Goal: Task Accomplishment & Management: Manage account settings

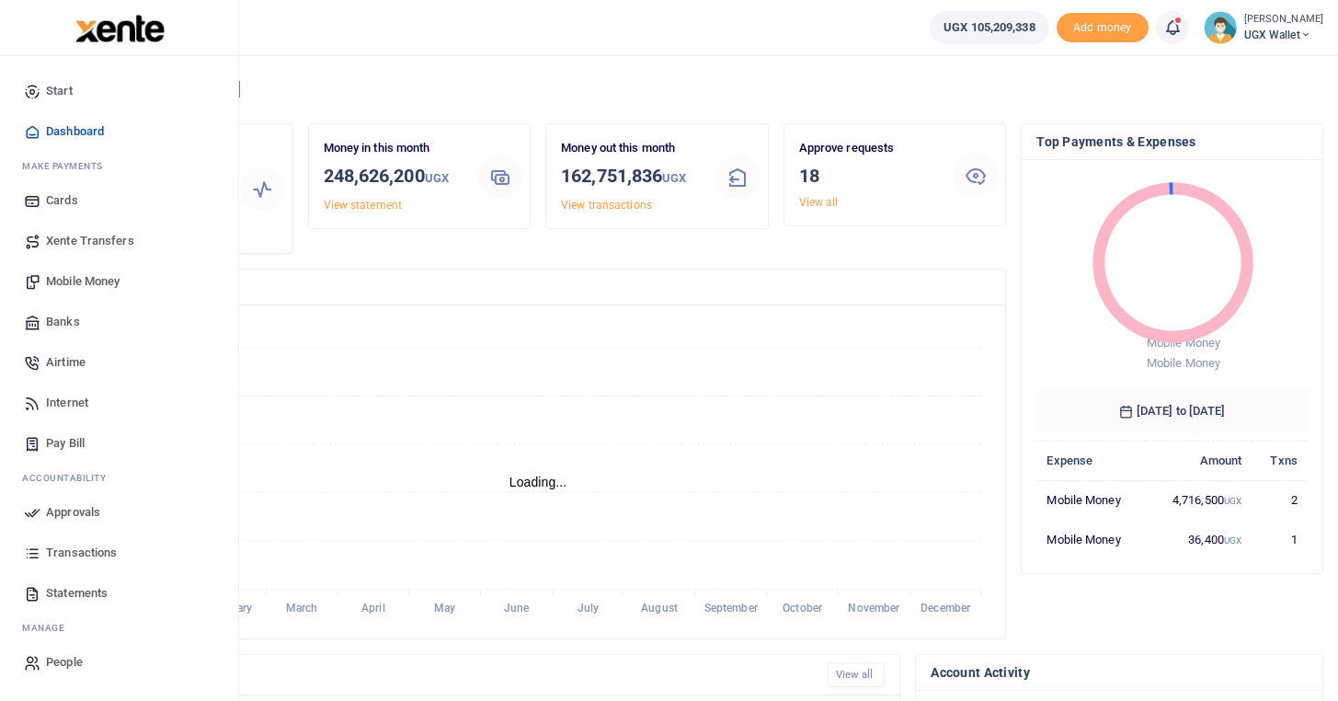
scroll to position [1, 1]
click at [72, 519] on span "Approvals" at bounding box center [73, 512] width 54 height 18
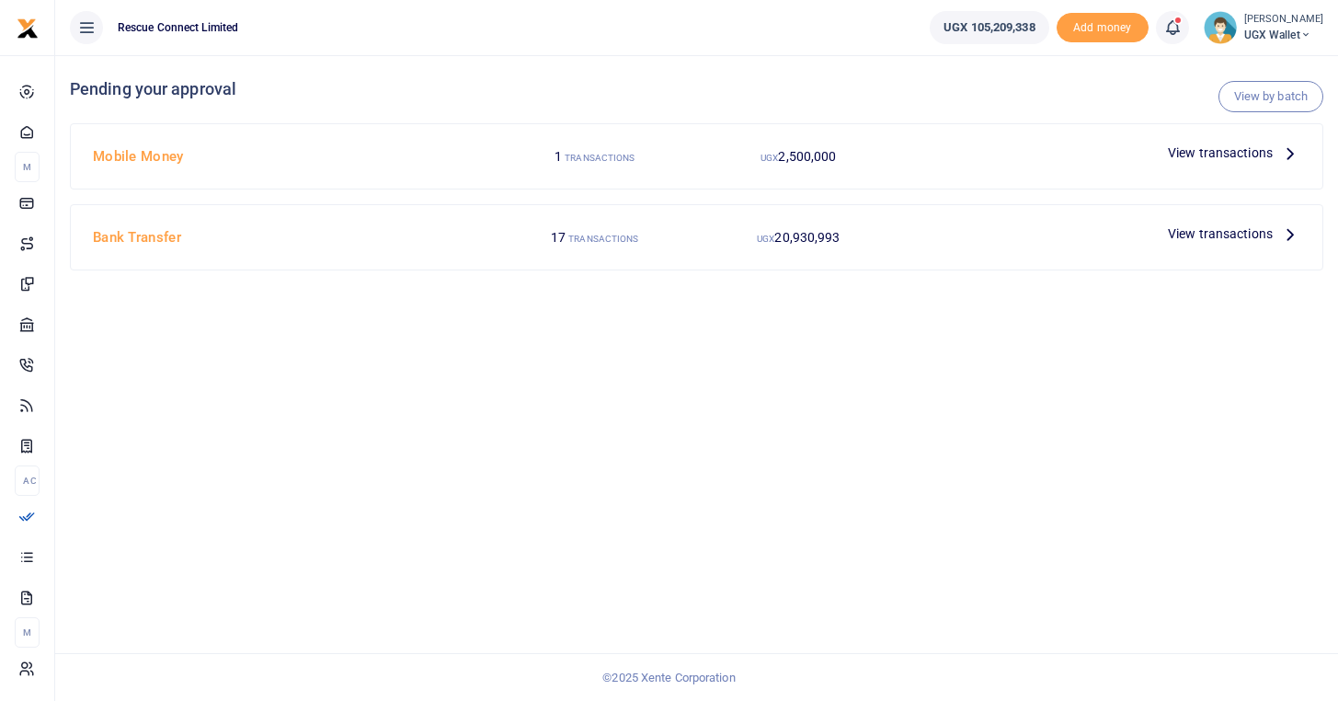
click at [1289, 155] on icon at bounding box center [1290, 153] width 20 height 20
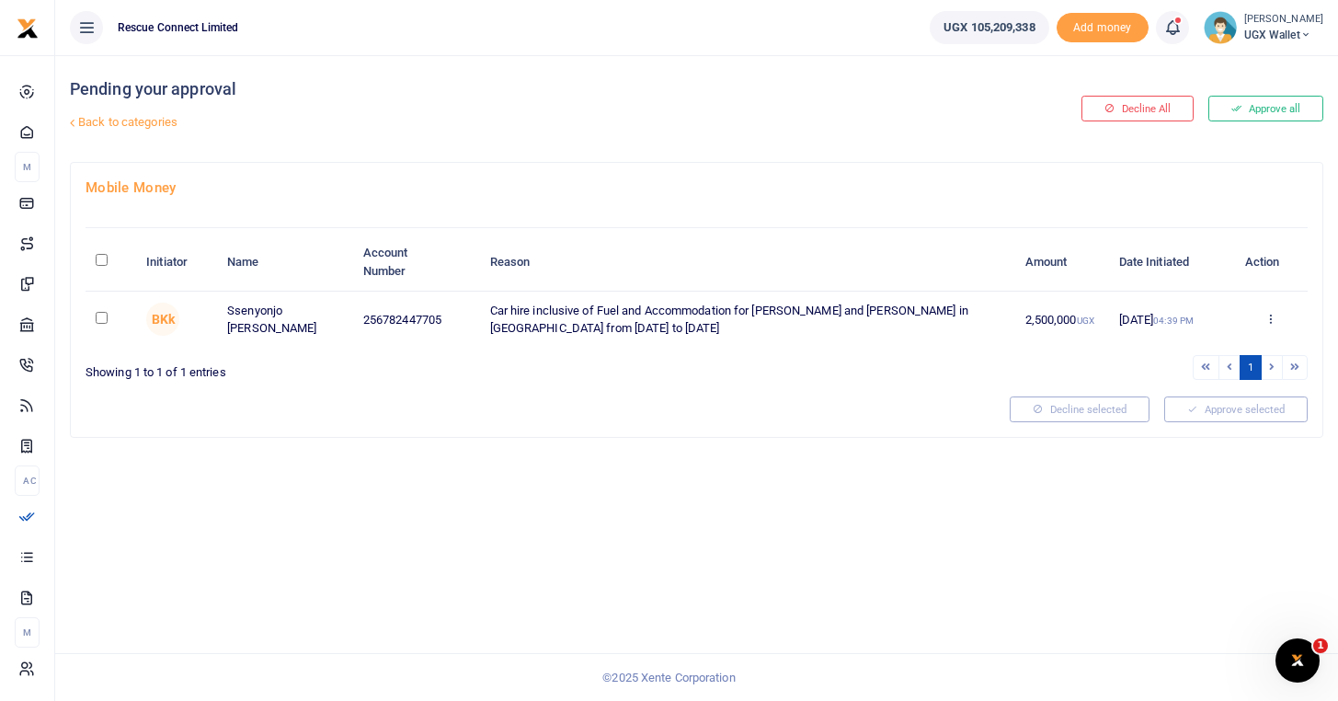
click at [101, 263] on input "\a \a : activate to sort column descending" at bounding box center [102, 260] width 12 height 12
checkbox input "true"
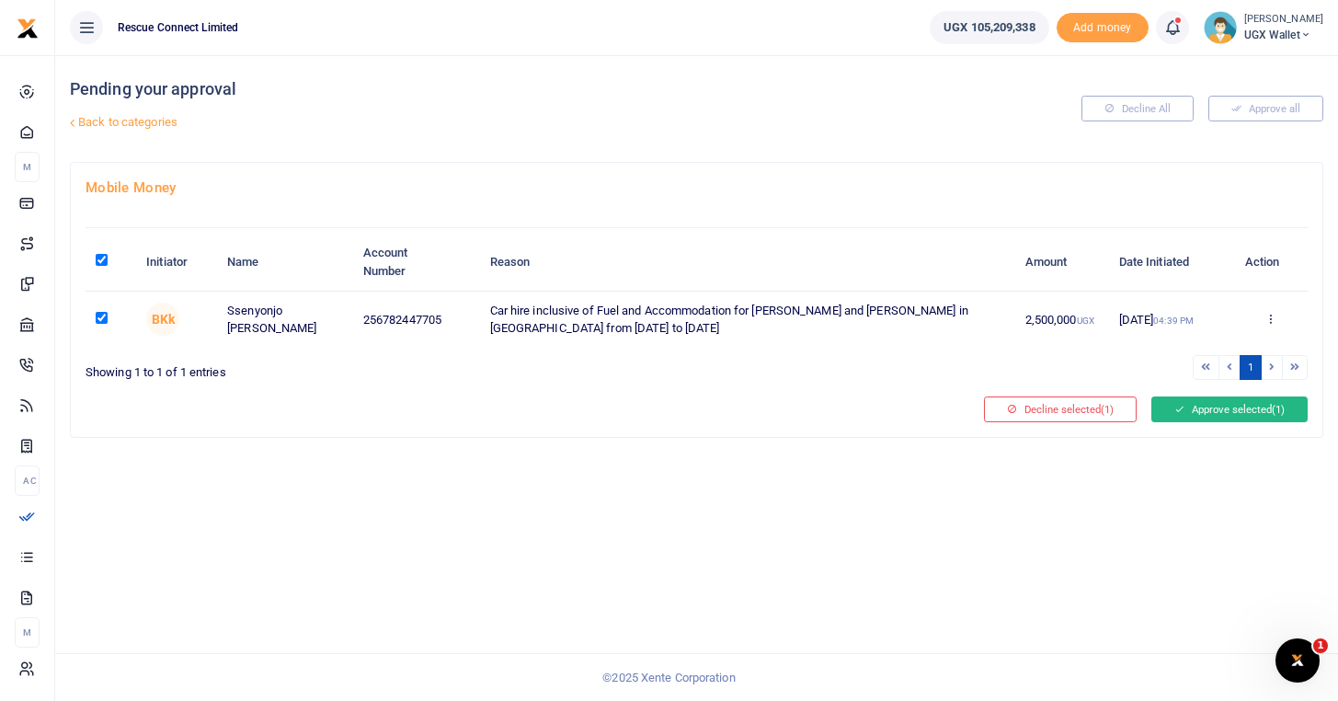
click at [1240, 411] on button "Approve selected (1)" at bounding box center [1230, 409] width 156 height 26
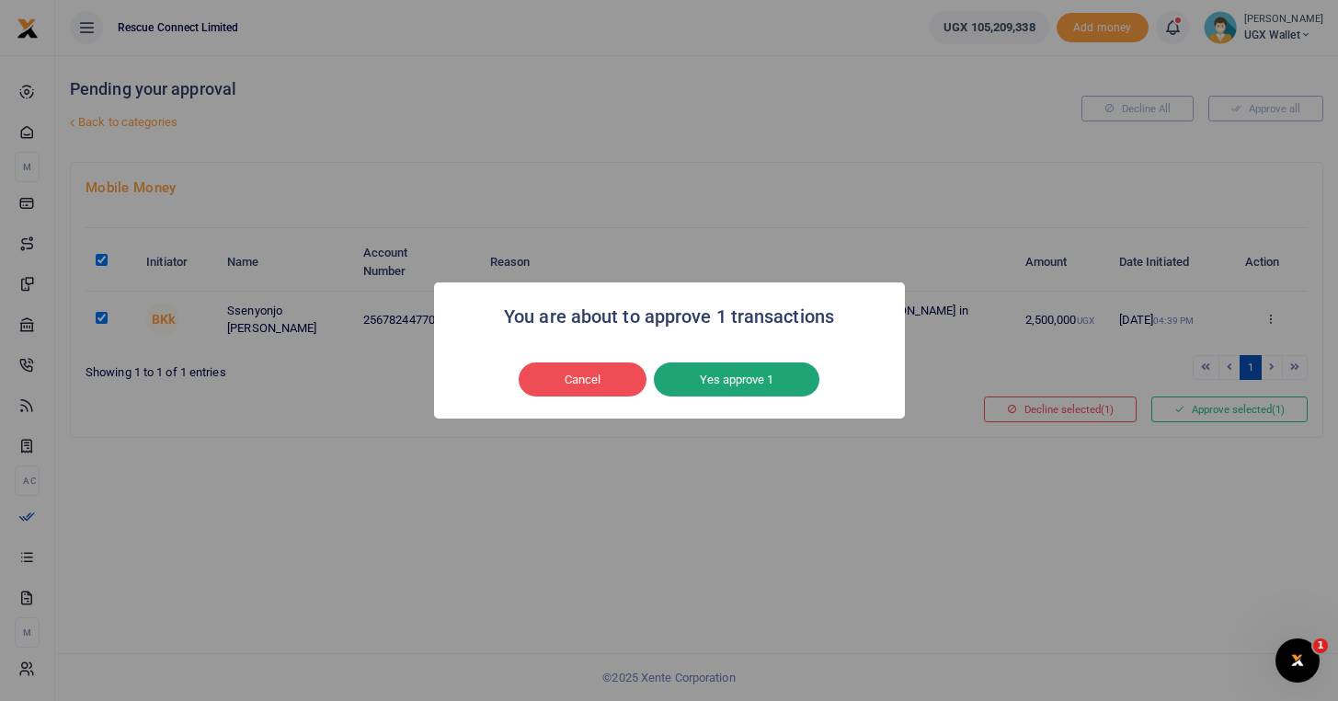
click at [762, 375] on button "Yes approve 1" at bounding box center [737, 379] width 166 height 35
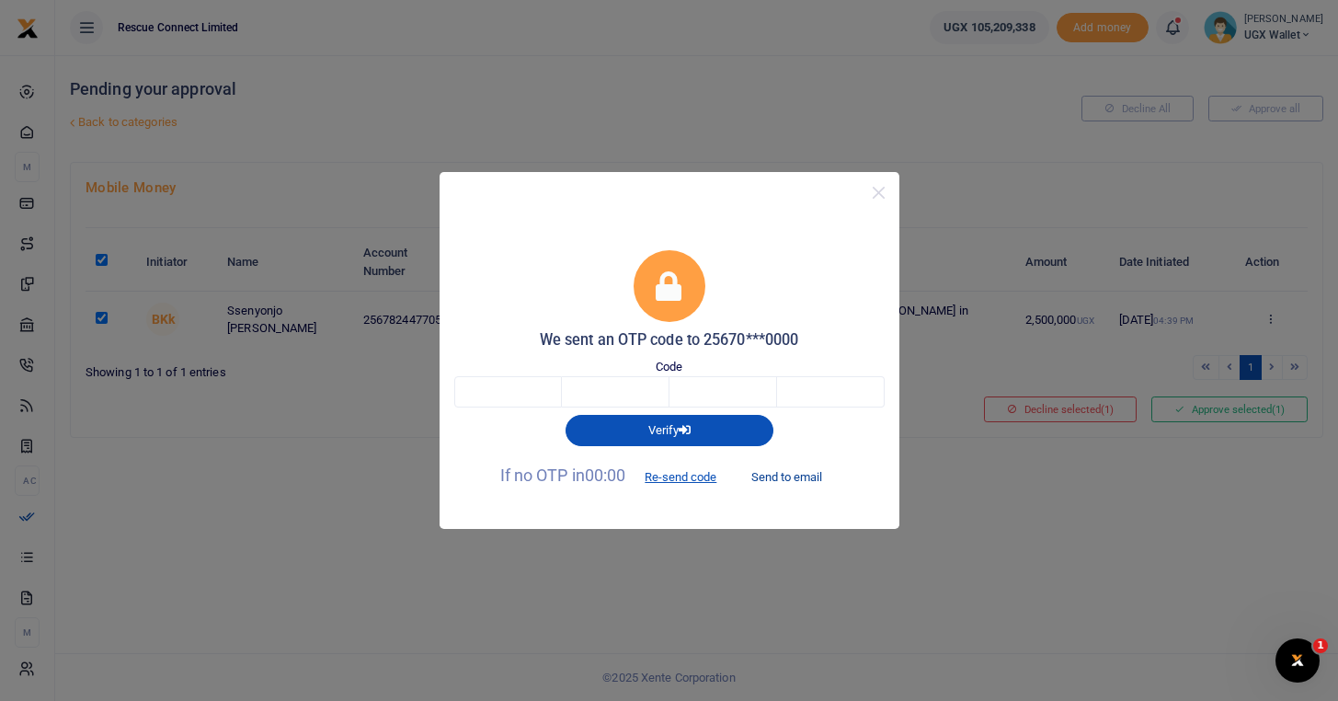
click at [768, 472] on button "Send to email" at bounding box center [787, 476] width 102 height 31
click at [522, 391] on input "text" at bounding box center [508, 391] width 108 height 31
type input "5"
type input "2"
type input "0"
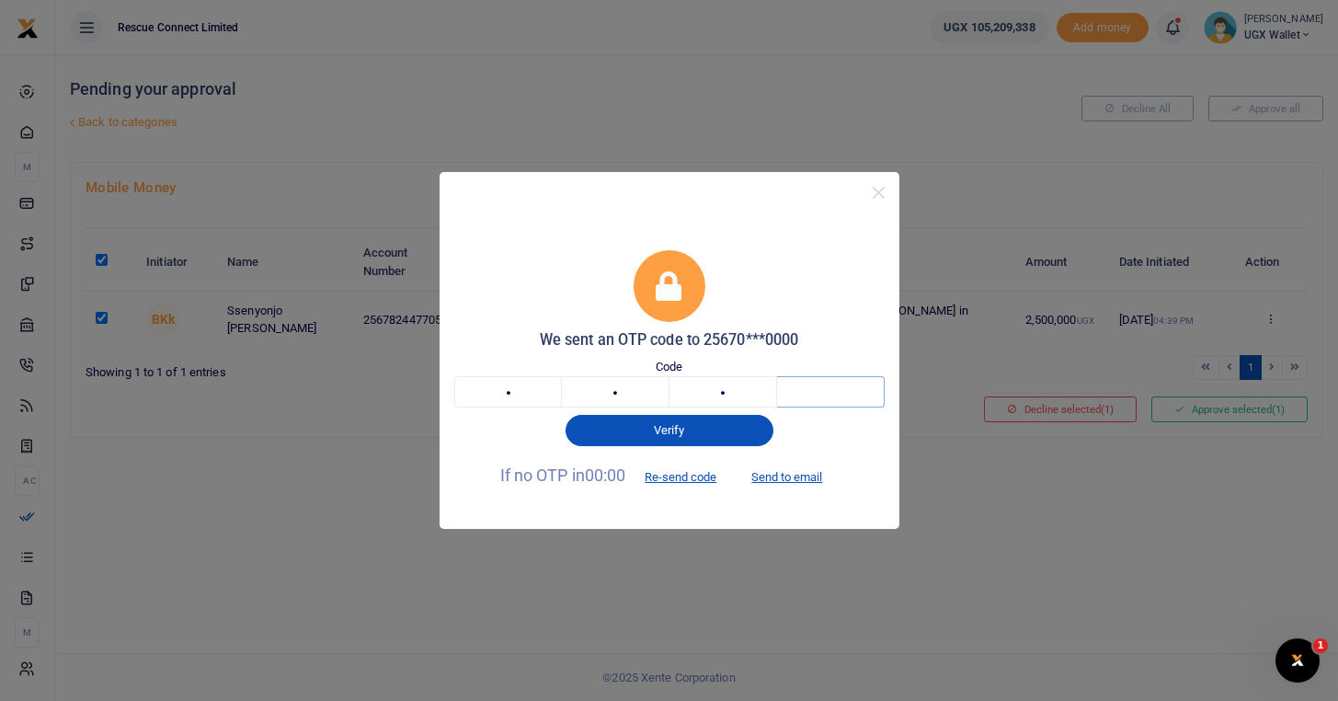
type input "2"
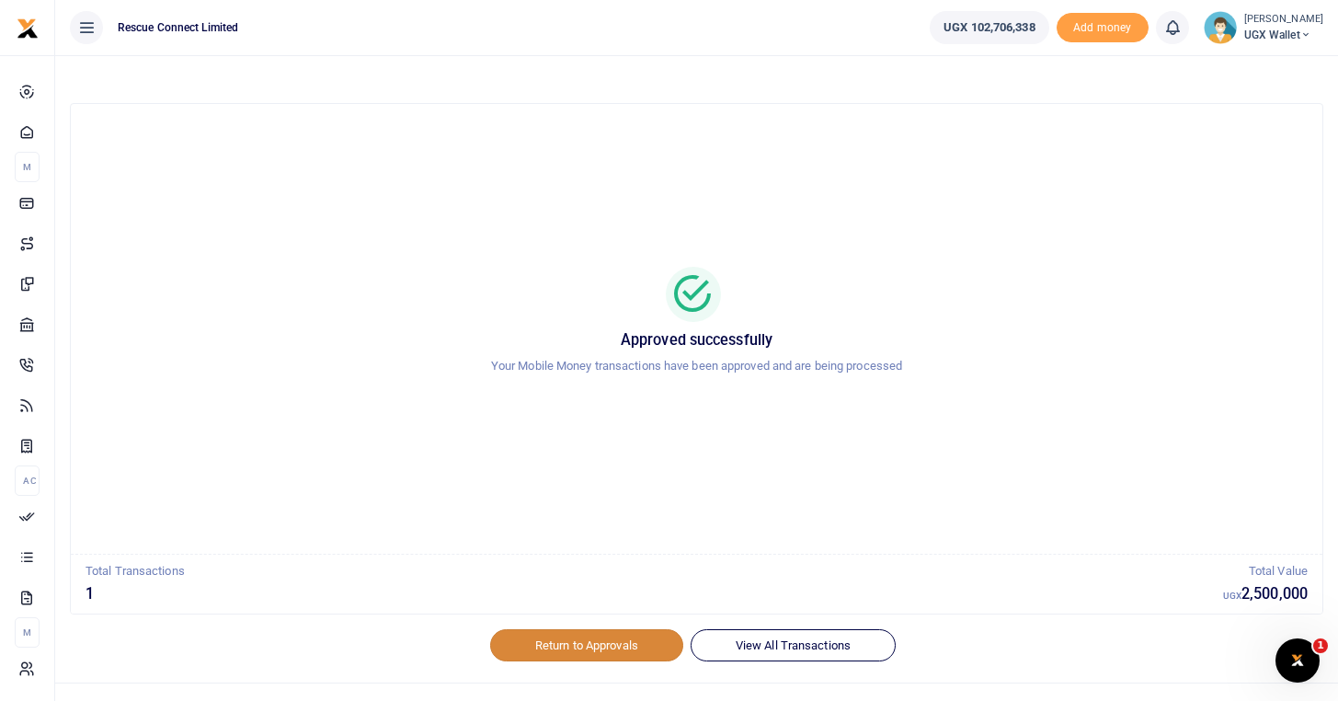
click at [600, 649] on link "Return to Approvals" at bounding box center [586, 644] width 193 height 31
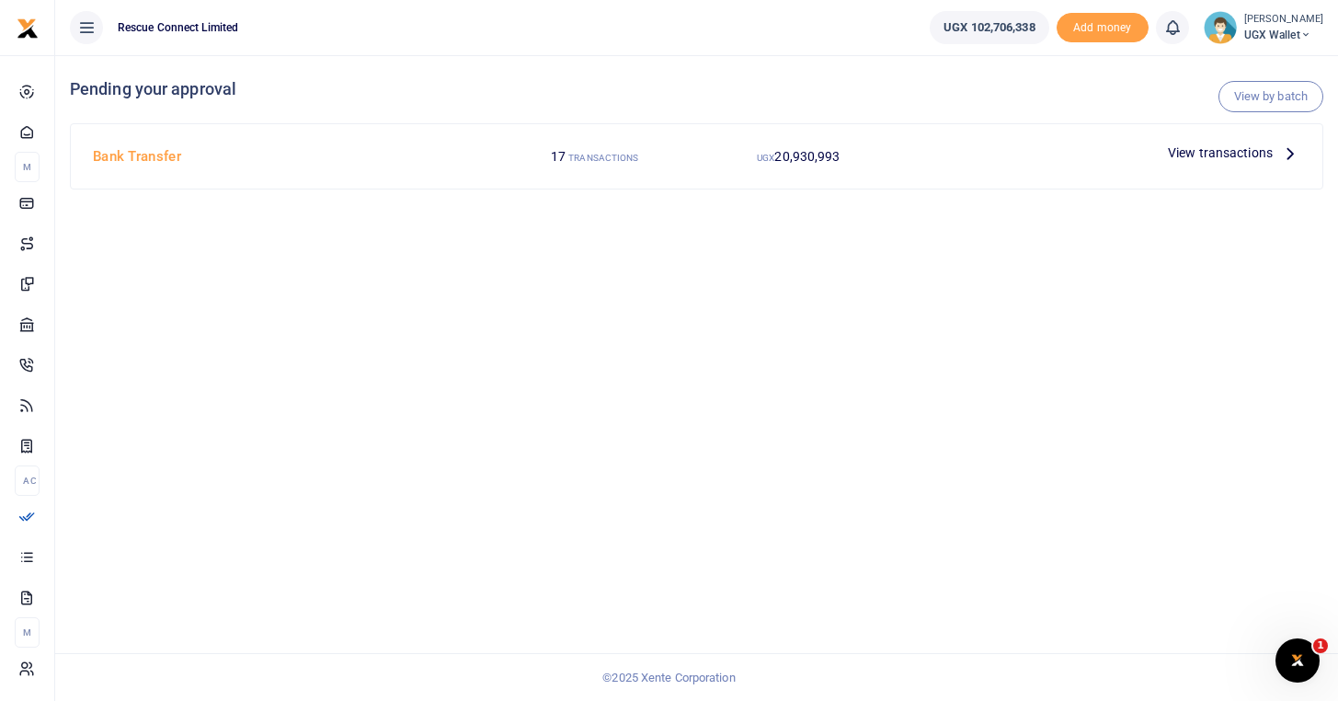
click at [1286, 152] on icon at bounding box center [1290, 153] width 20 height 20
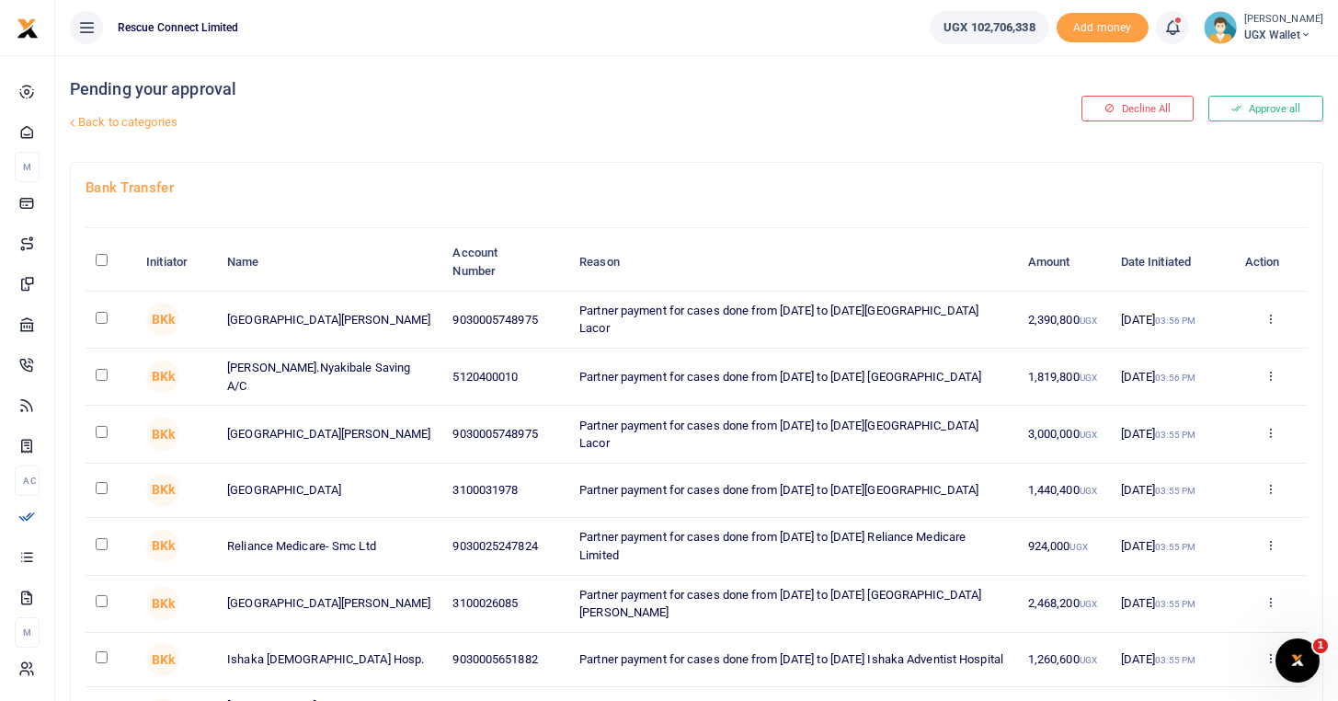
click at [101, 259] on input "\a \a : activate to sort column descending" at bounding box center [102, 260] width 12 height 12
checkbox input "true"
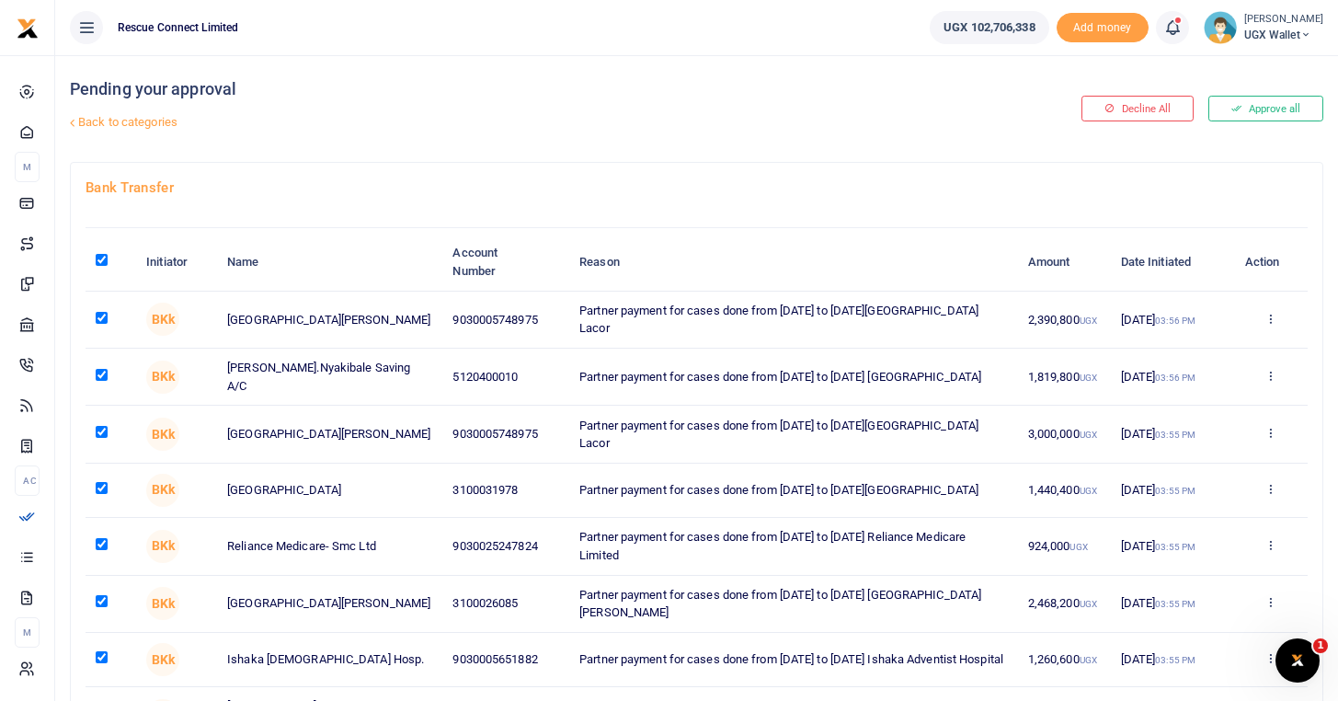
checkbox input "true"
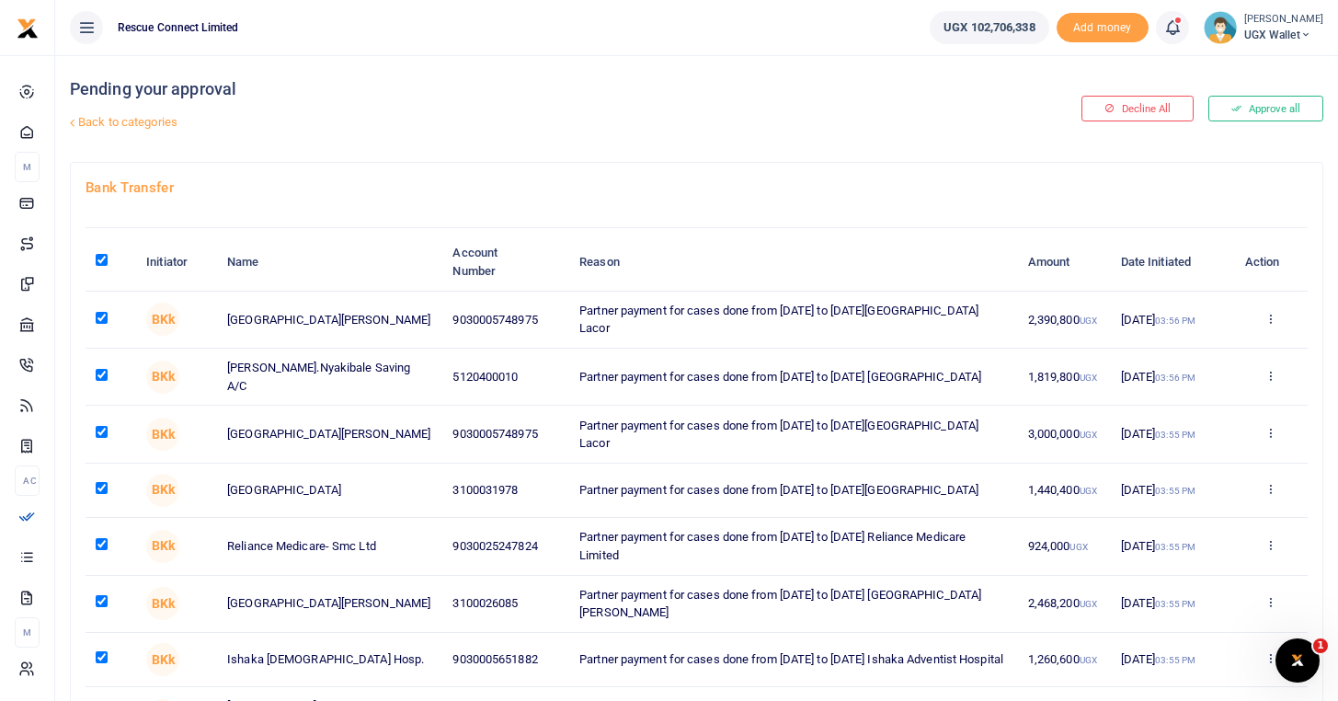
checkbox input "true"
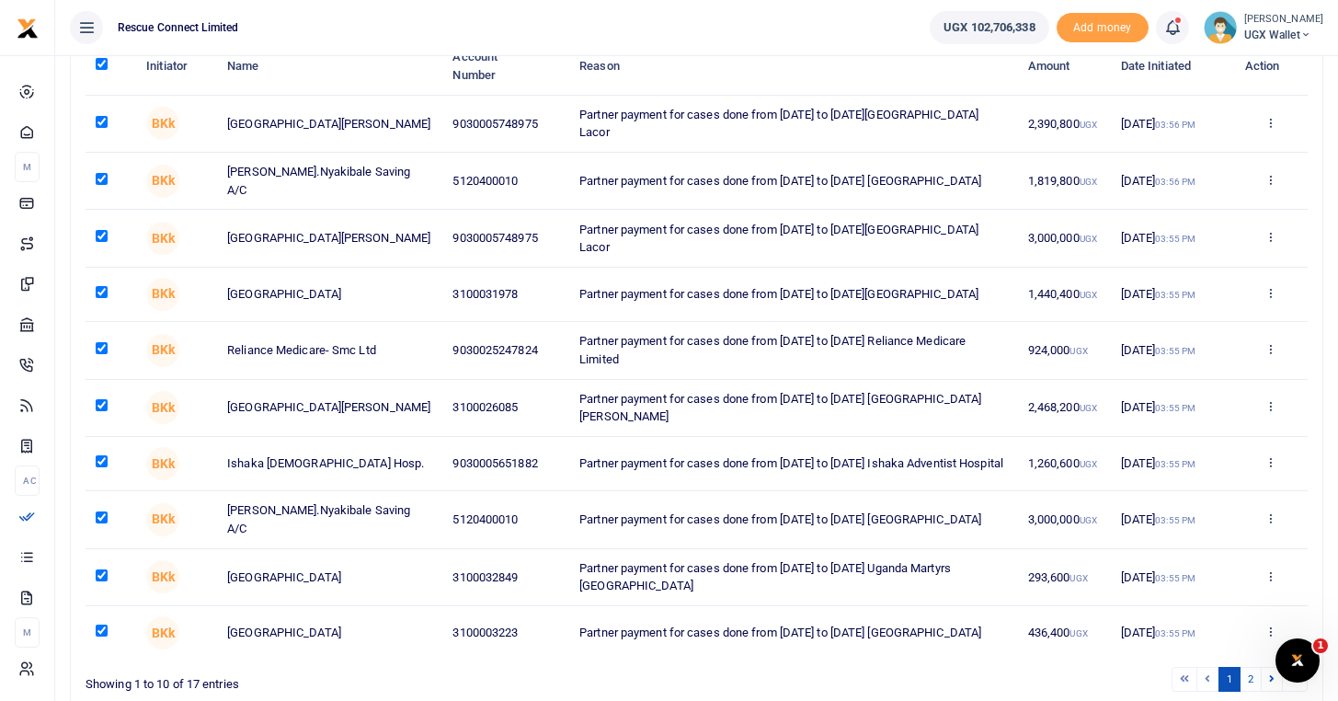
scroll to position [315, 0]
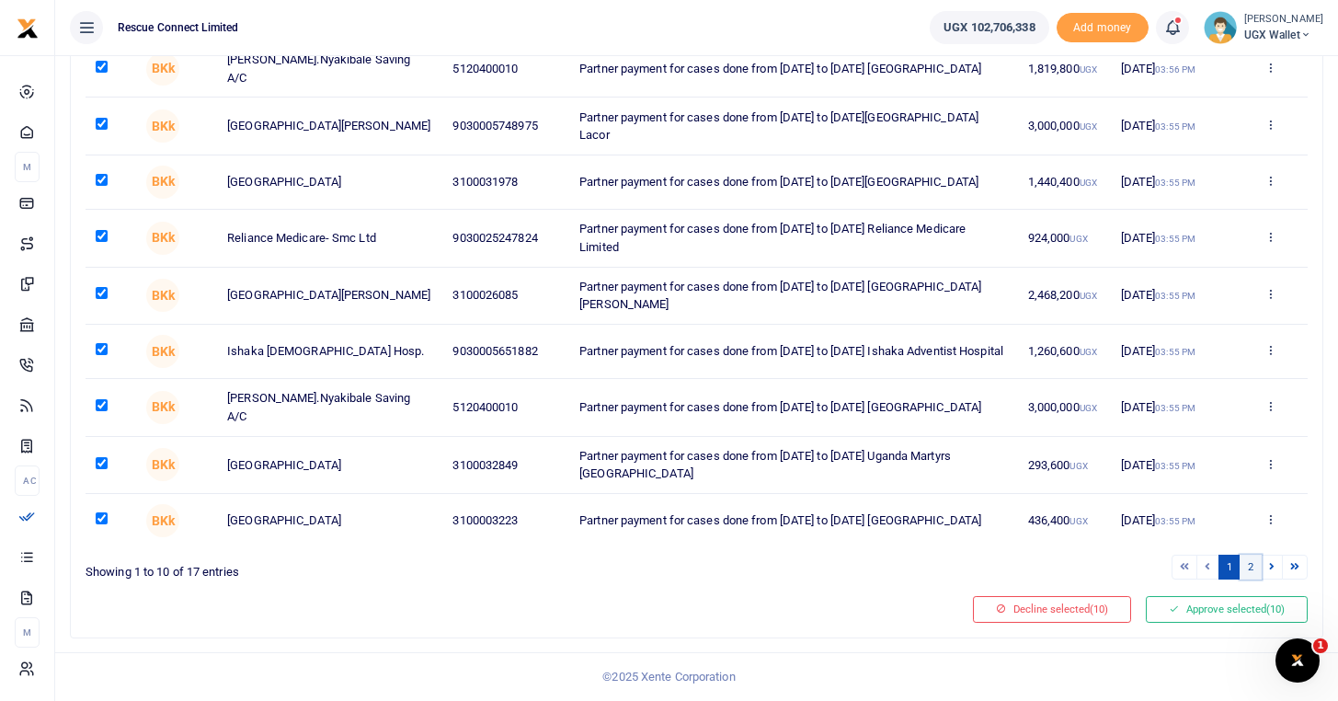
click at [1252, 569] on link "2" at bounding box center [1251, 567] width 22 height 25
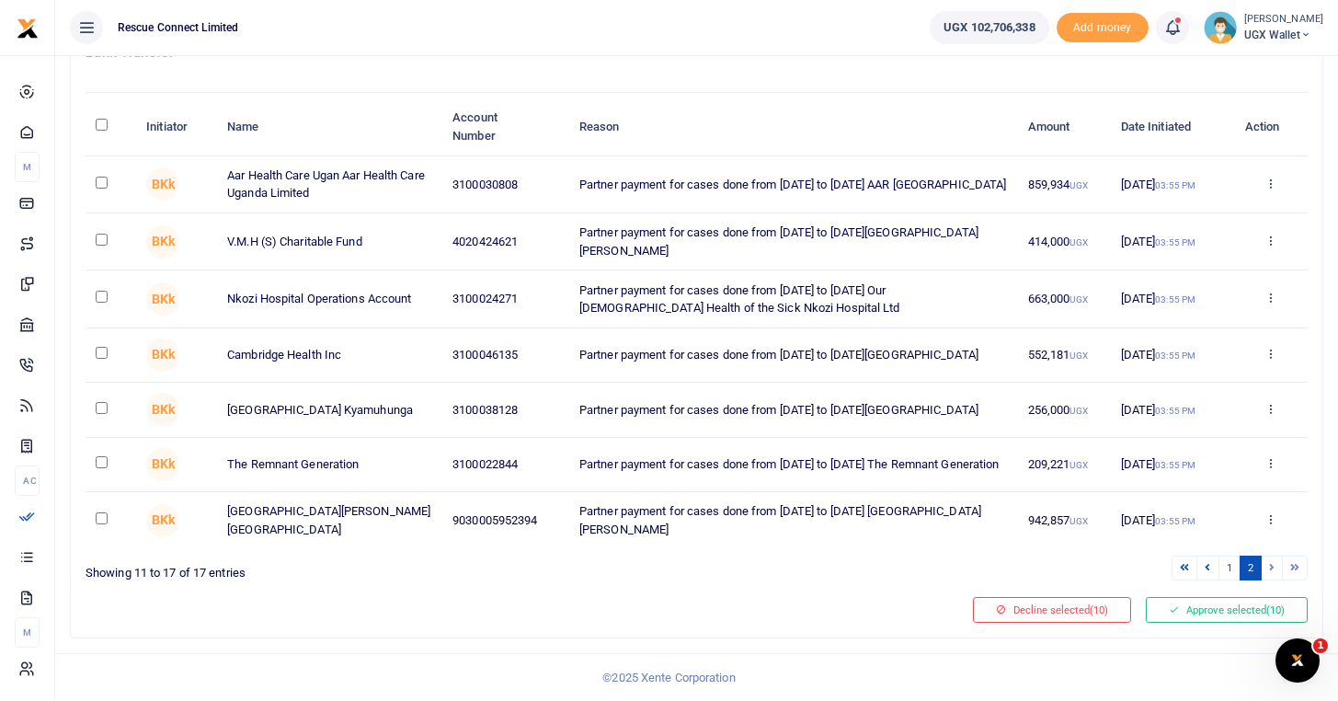
click at [98, 125] on th "\a \a : activate to sort column descending" at bounding box center [111, 126] width 51 height 57
click at [98, 119] on input "\a \a : activate to sort column descending" at bounding box center [102, 125] width 12 height 12
checkbox input "true"
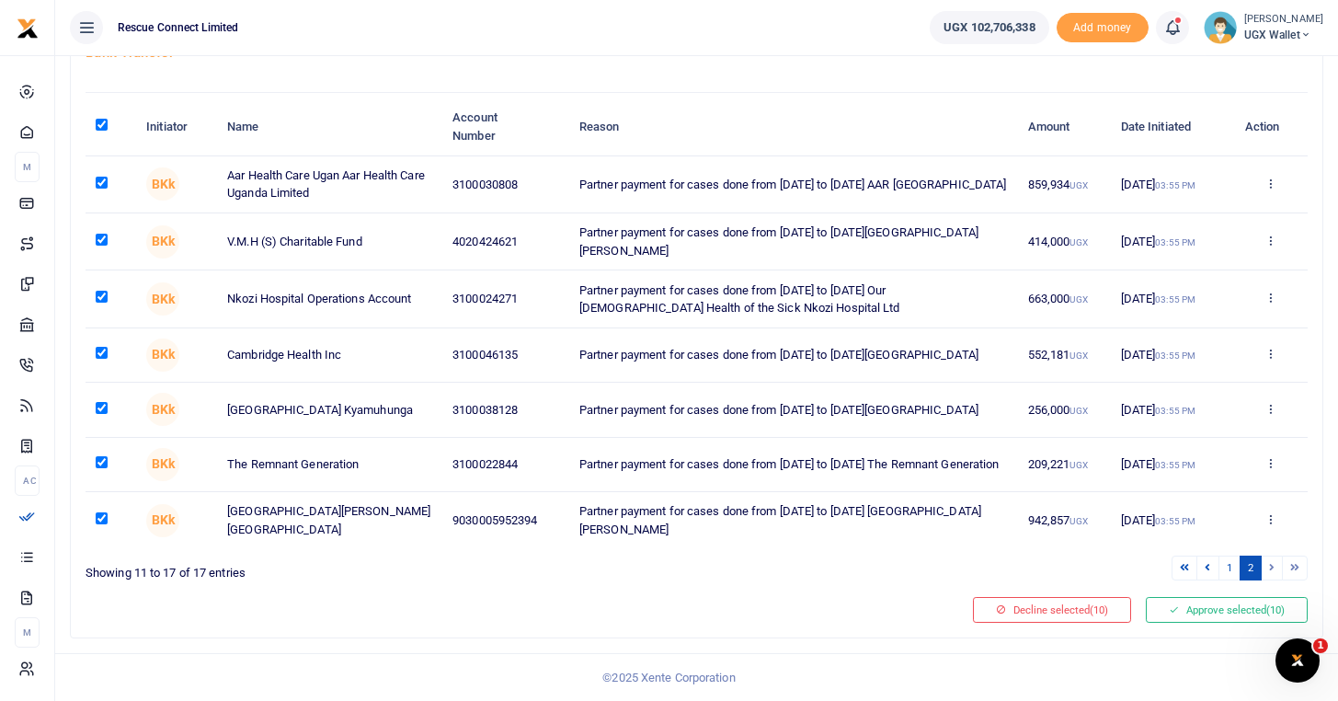
checkbox input "true"
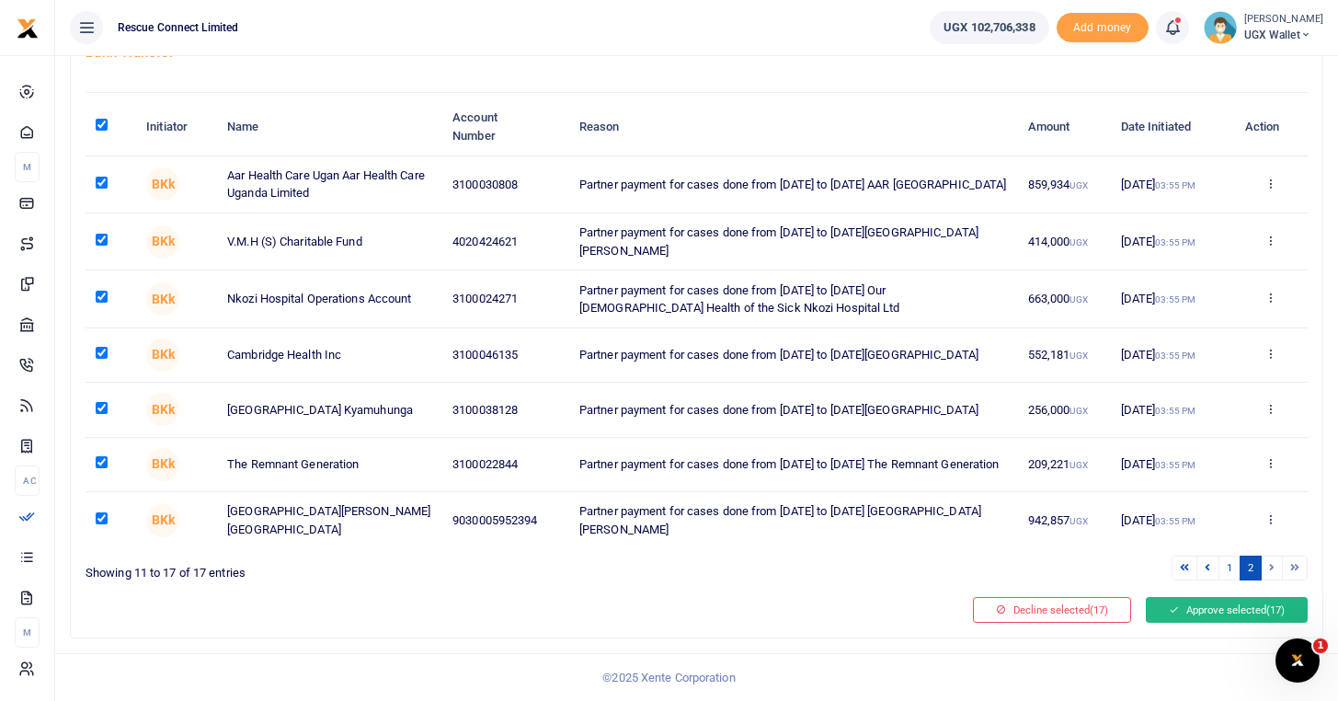
click at [1213, 607] on button "Approve selected (17)" at bounding box center [1227, 610] width 162 height 26
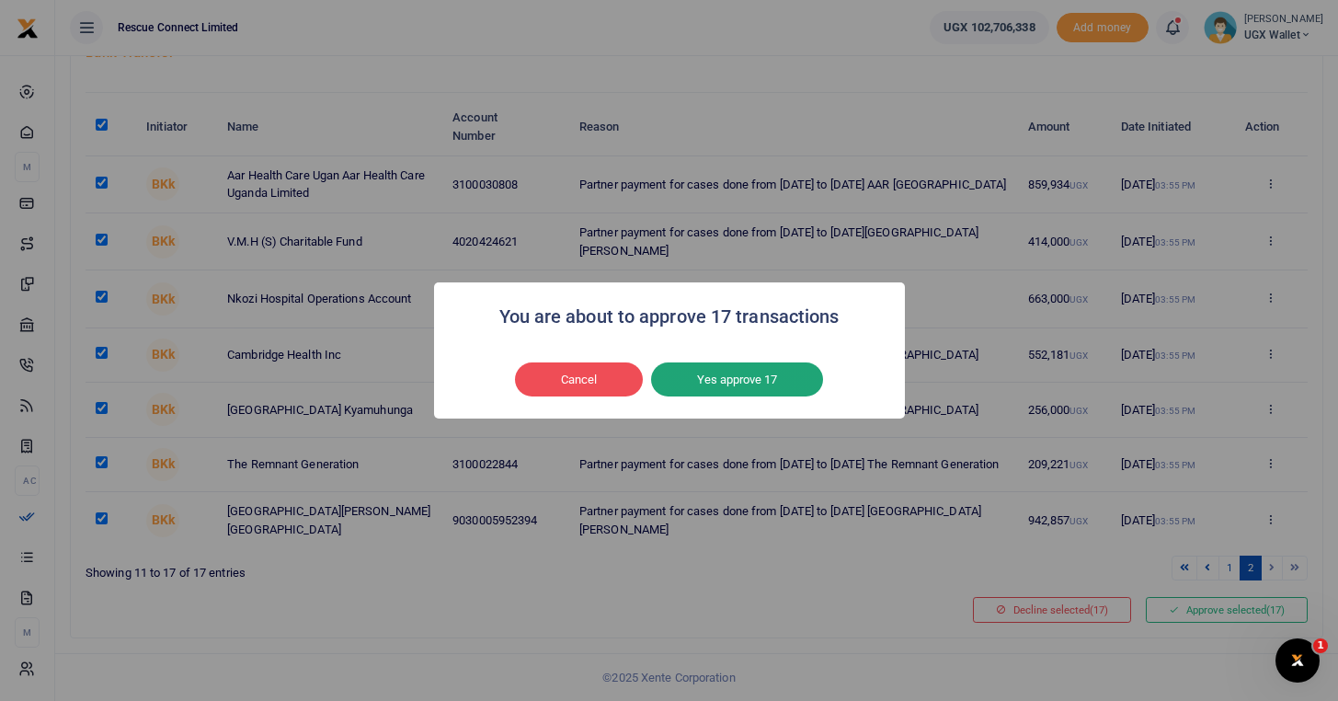
click at [756, 375] on button "Yes approve 17" at bounding box center [737, 379] width 172 height 35
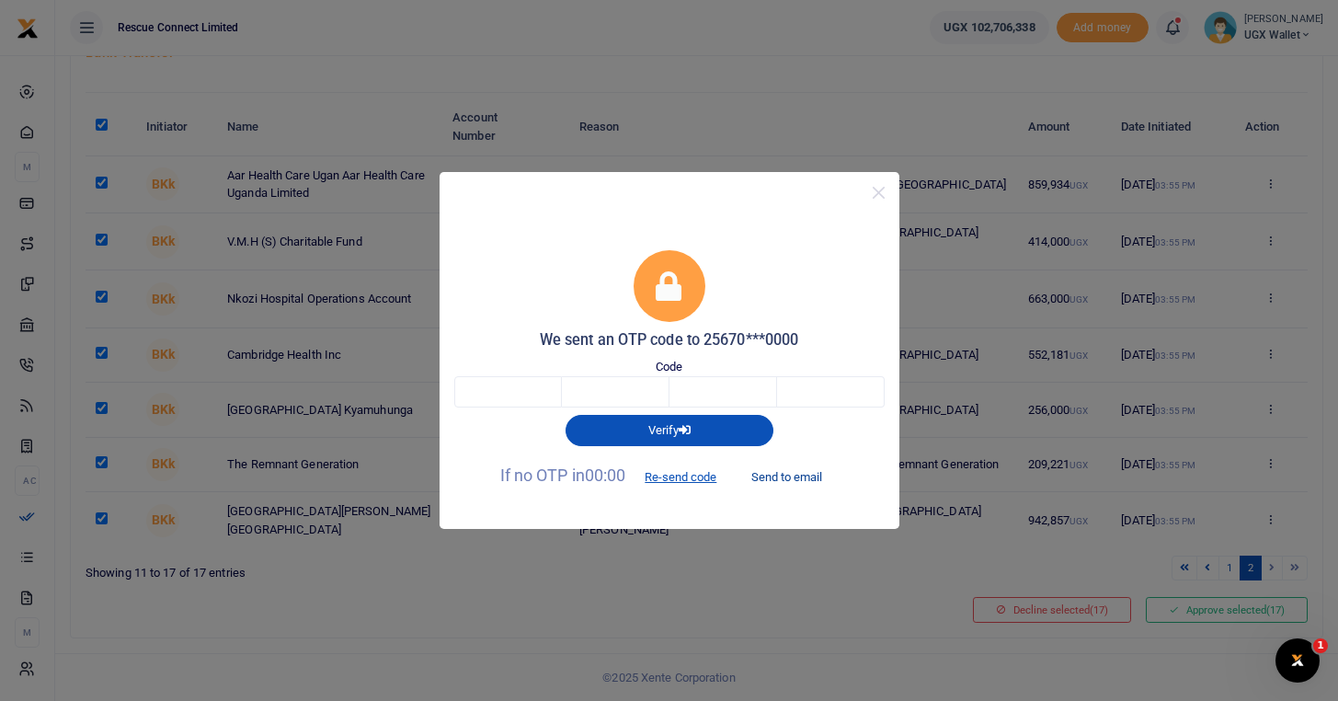
click at [774, 475] on button "Send to email" at bounding box center [787, 476] width 102 height 31
click at [476, 395] on input "text" at bounding box center [508, 391] width 108 height 31
type input "1"
type input "7"
type input "1"
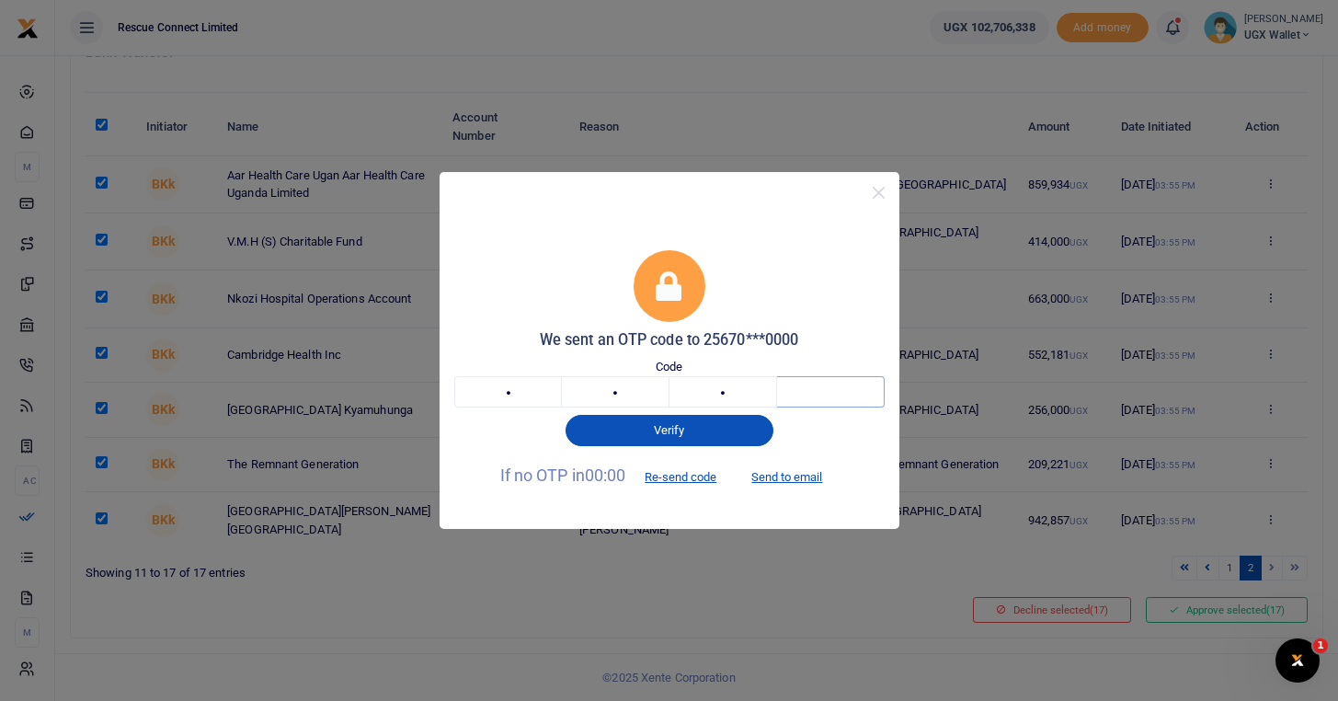
type input "4"
